Goal: Transaction & Acquisition: Purchase product/service

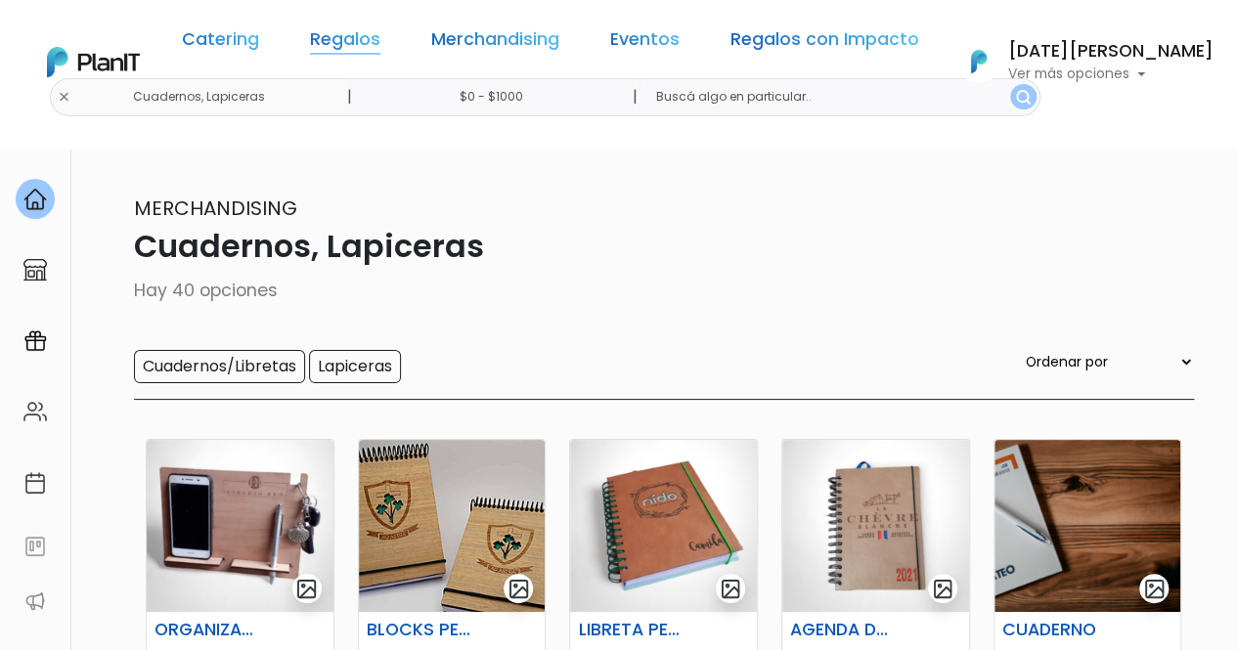
click at [380, 38] on link "Regalos" at bounding box center [345, 42] width 70 height 23
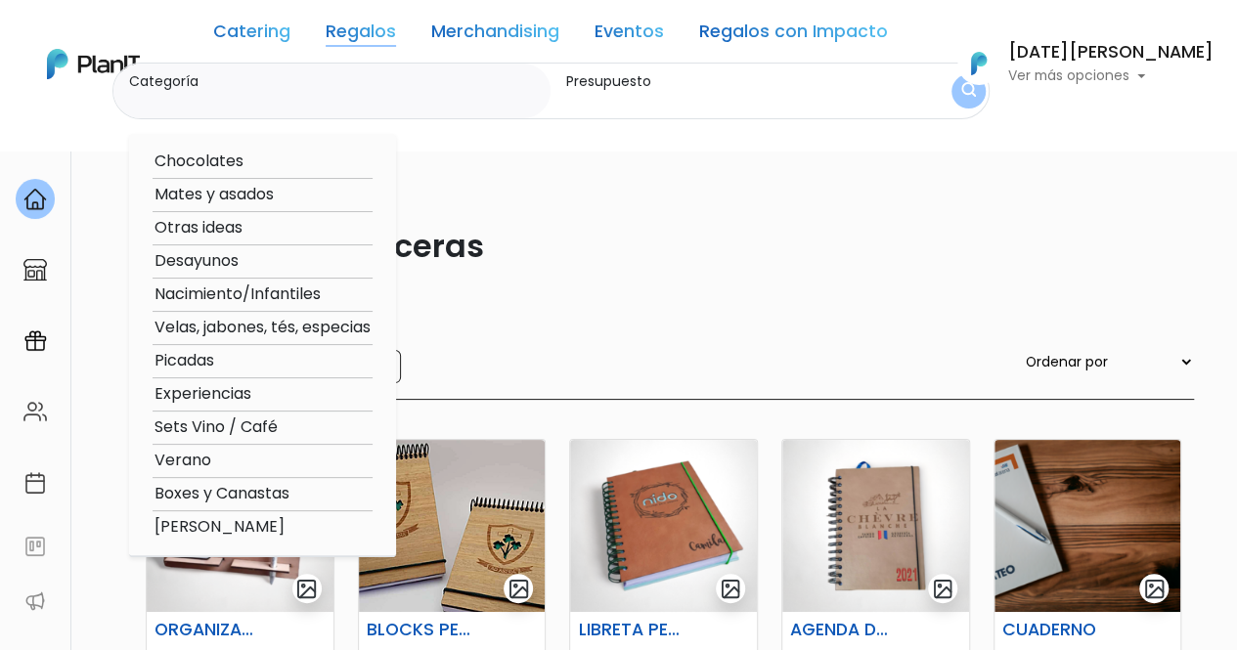
click at [266, 527] on option "[PERSON_NAME]" at bounding box center [263, 527] width 220 height 24
type input "[PERSON_NAME]"
type input "$0 - $1000"
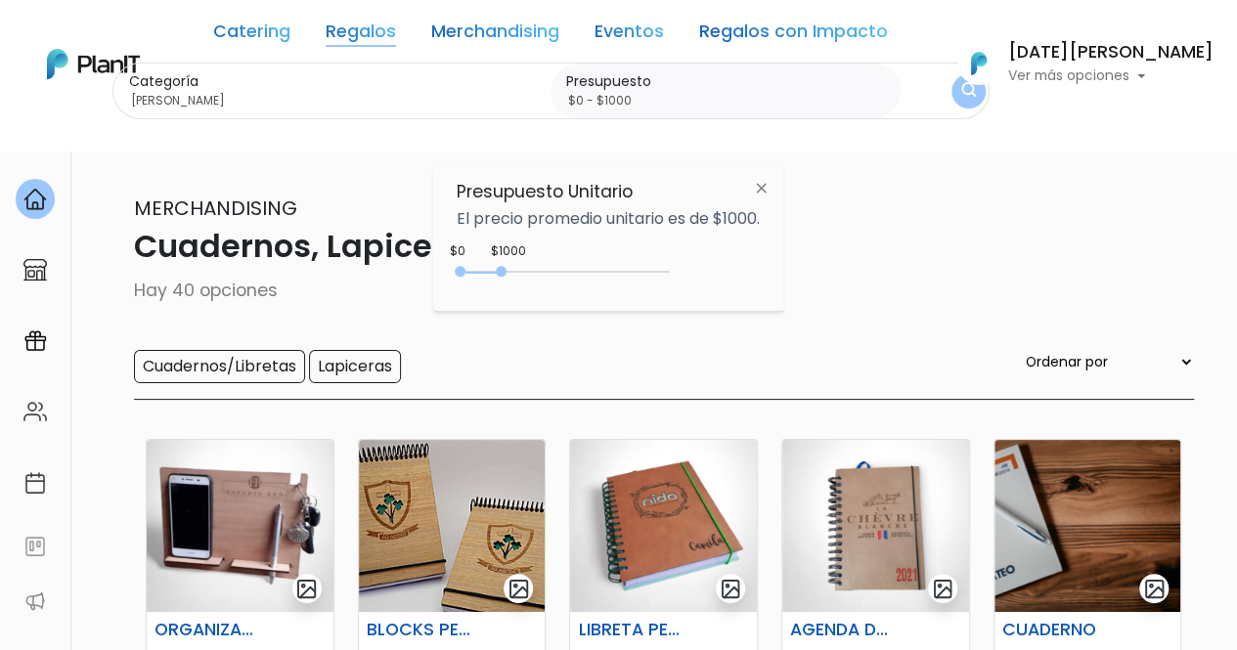
click at [976, 91] on img "submit" at bounding box center [968, 91] width 15 height 19
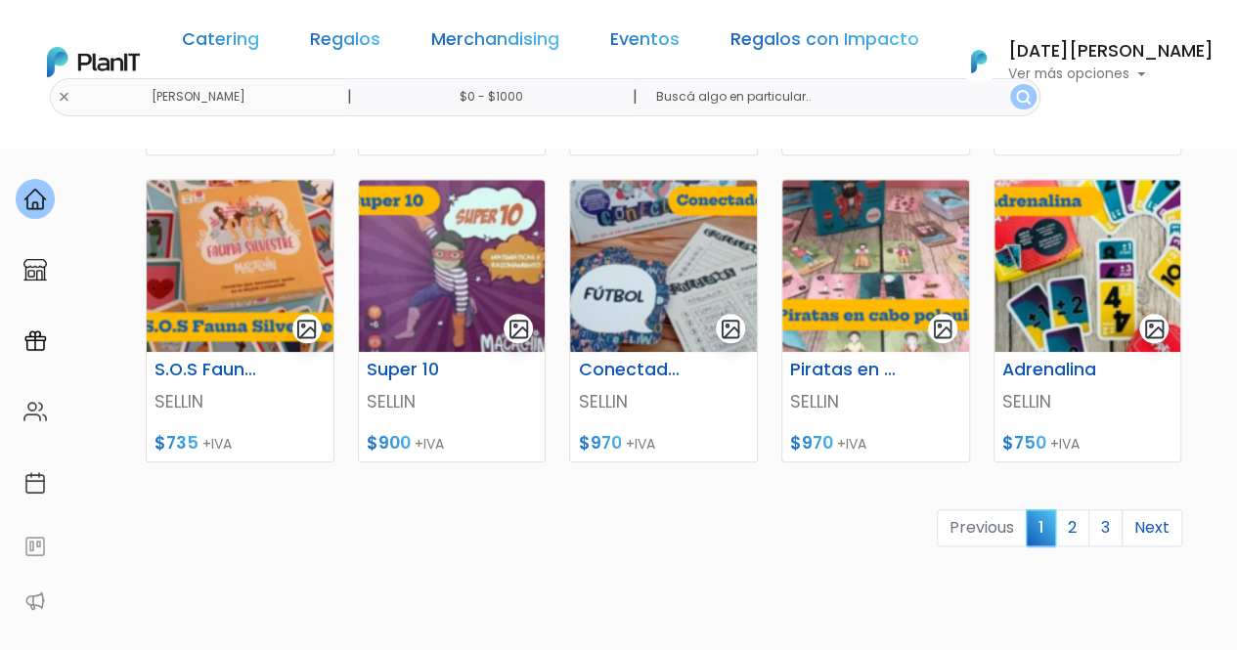
scroll to position [978, 0]
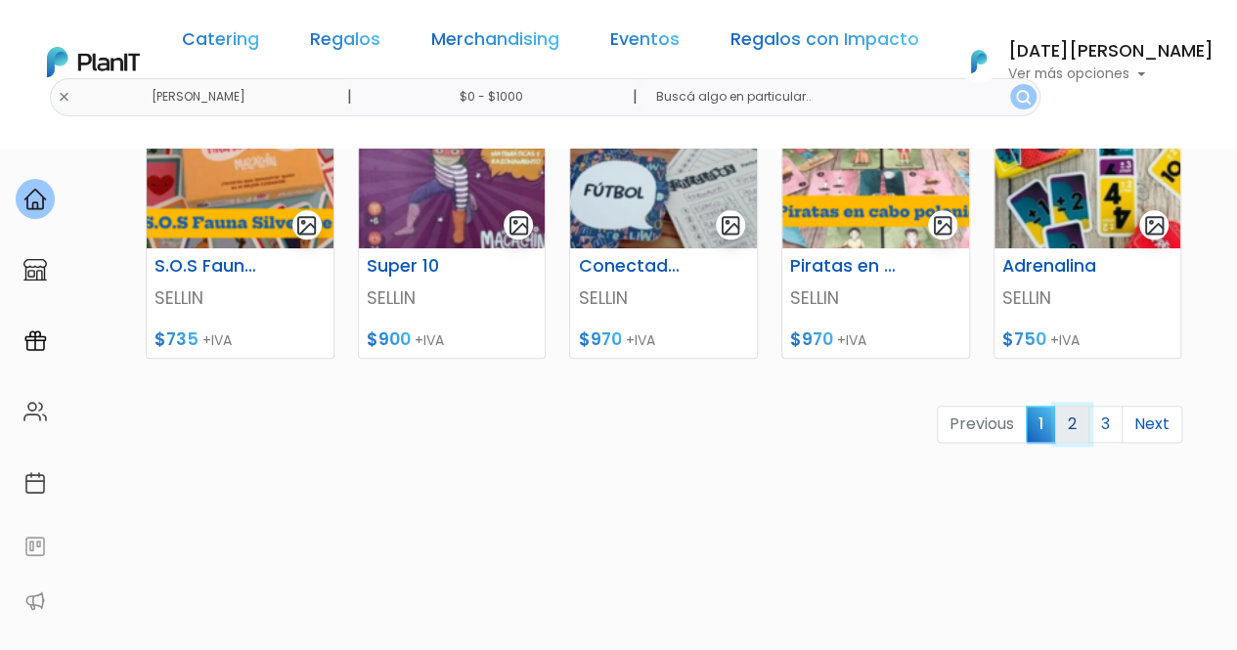
click at [1066, 425] on link "2" at bounding box center [1072, 424] width 34 height 37
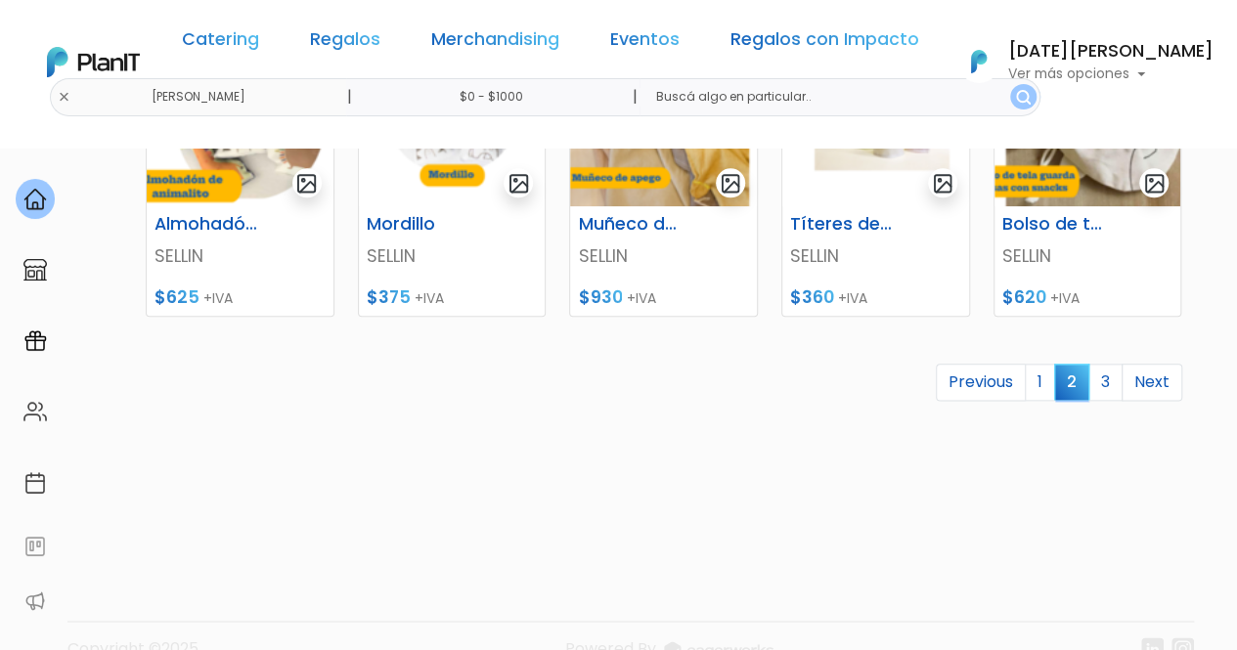
scroll to position [1059, 0]
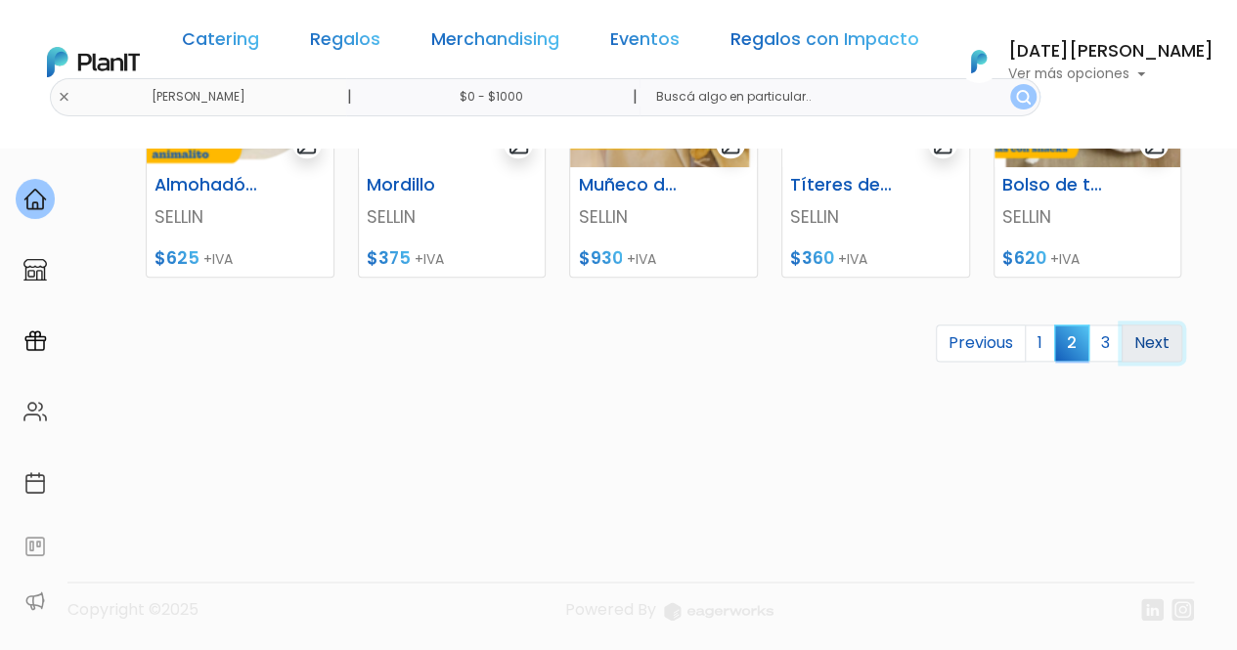
click at [1124, 337] on link "Next" at bounding box center [1151, 343] width 61 height 37
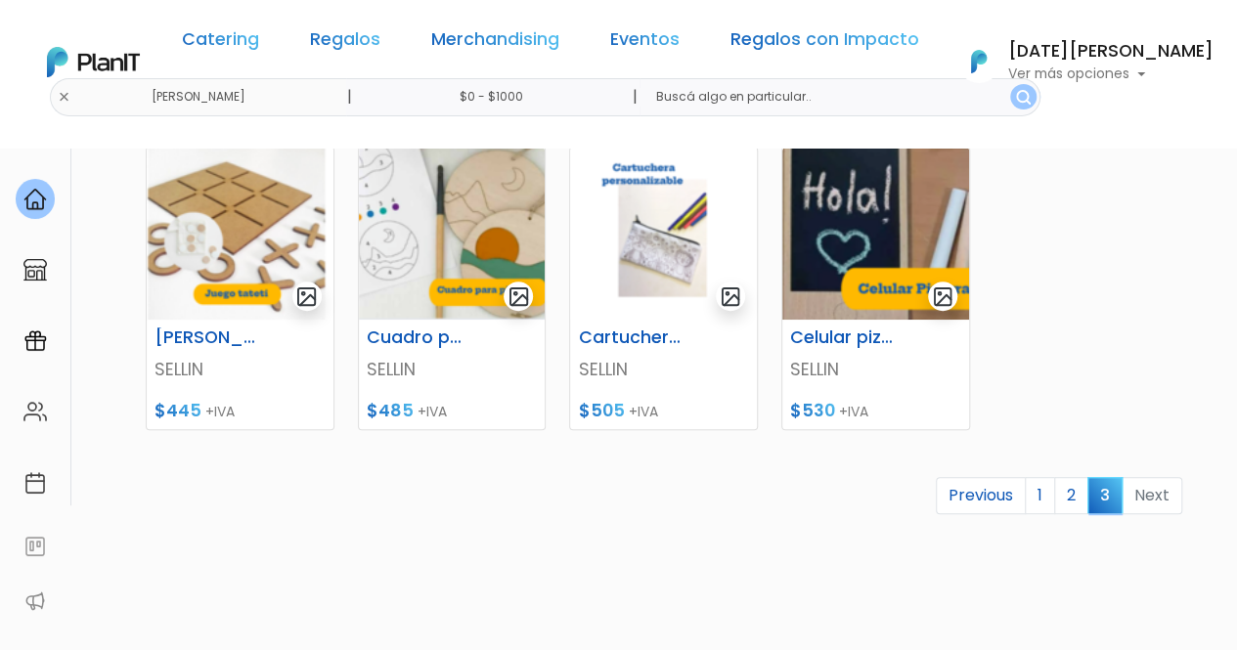
scroll to position [293, 0]
click at [1038, 495] on link "1" at bounding box center [1040, 494] width 30 height 37
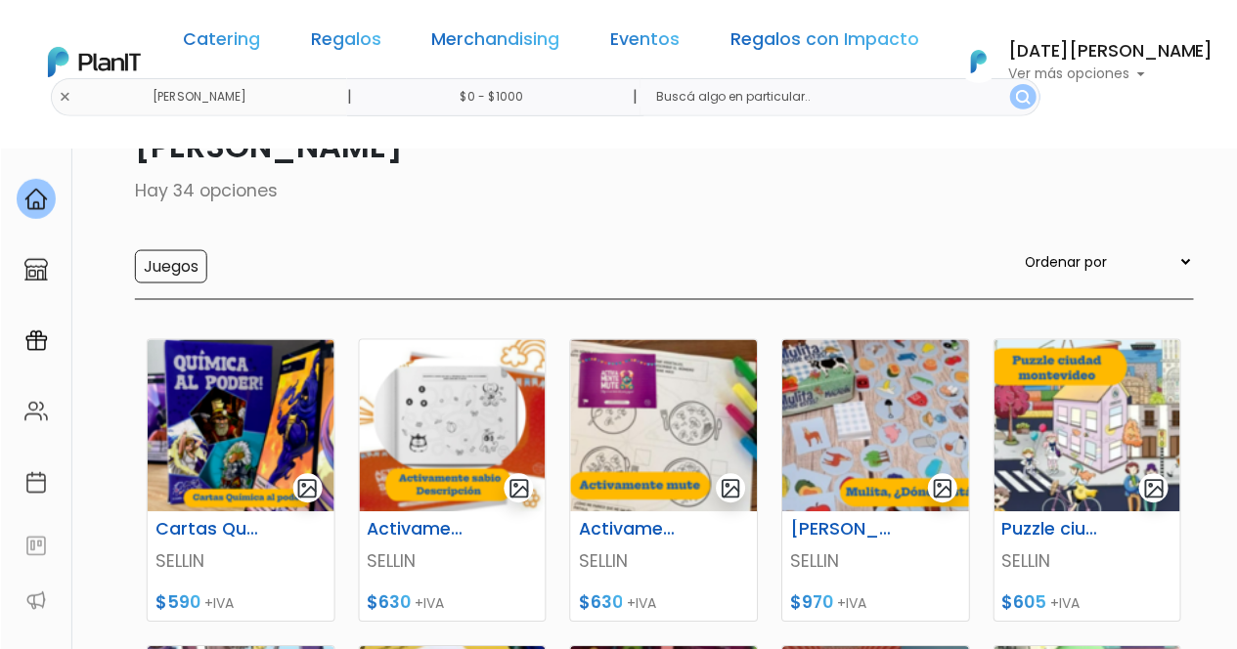
scroll to position [98, 0]
